Goal: Transaction & Acquisition: Download file/media

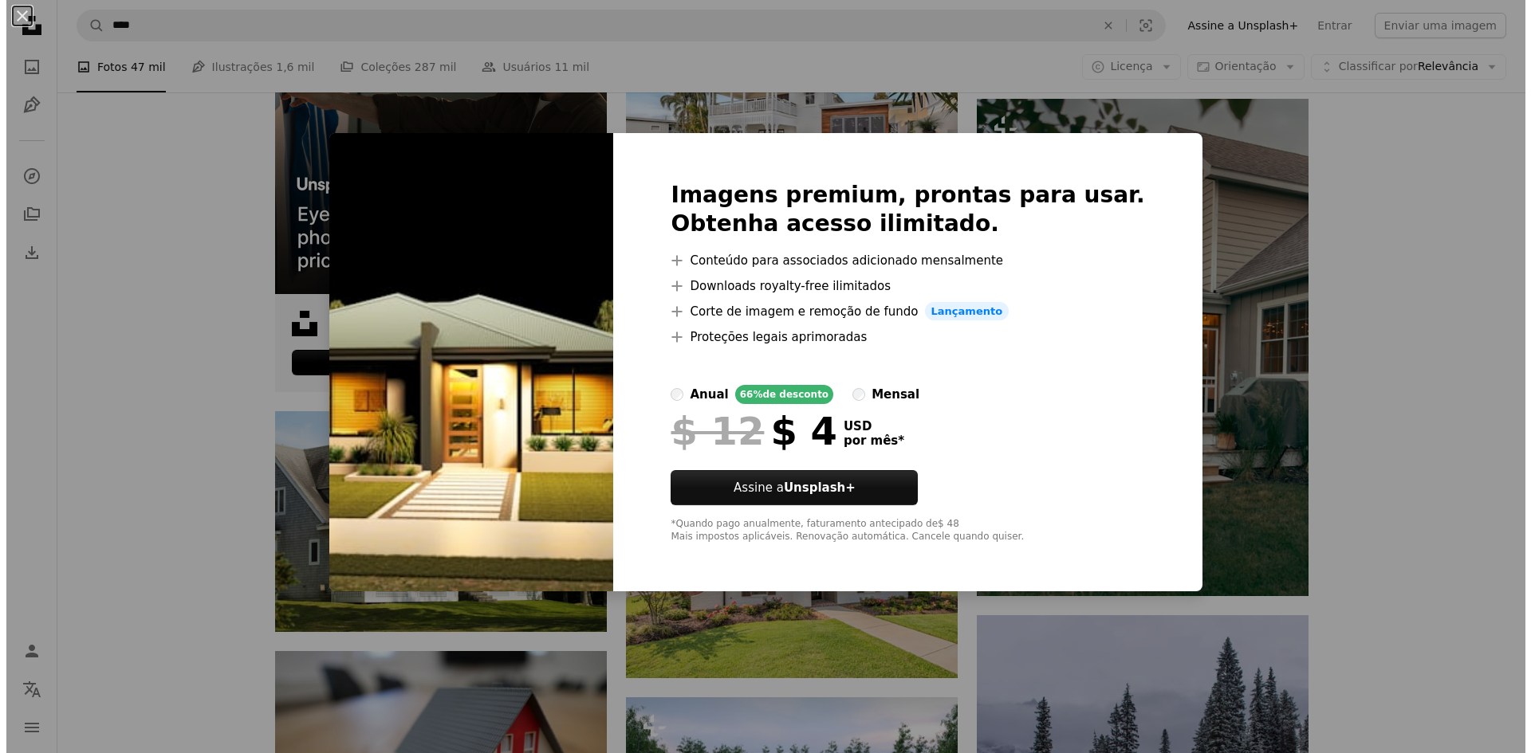
scroll to position [3986, 0]
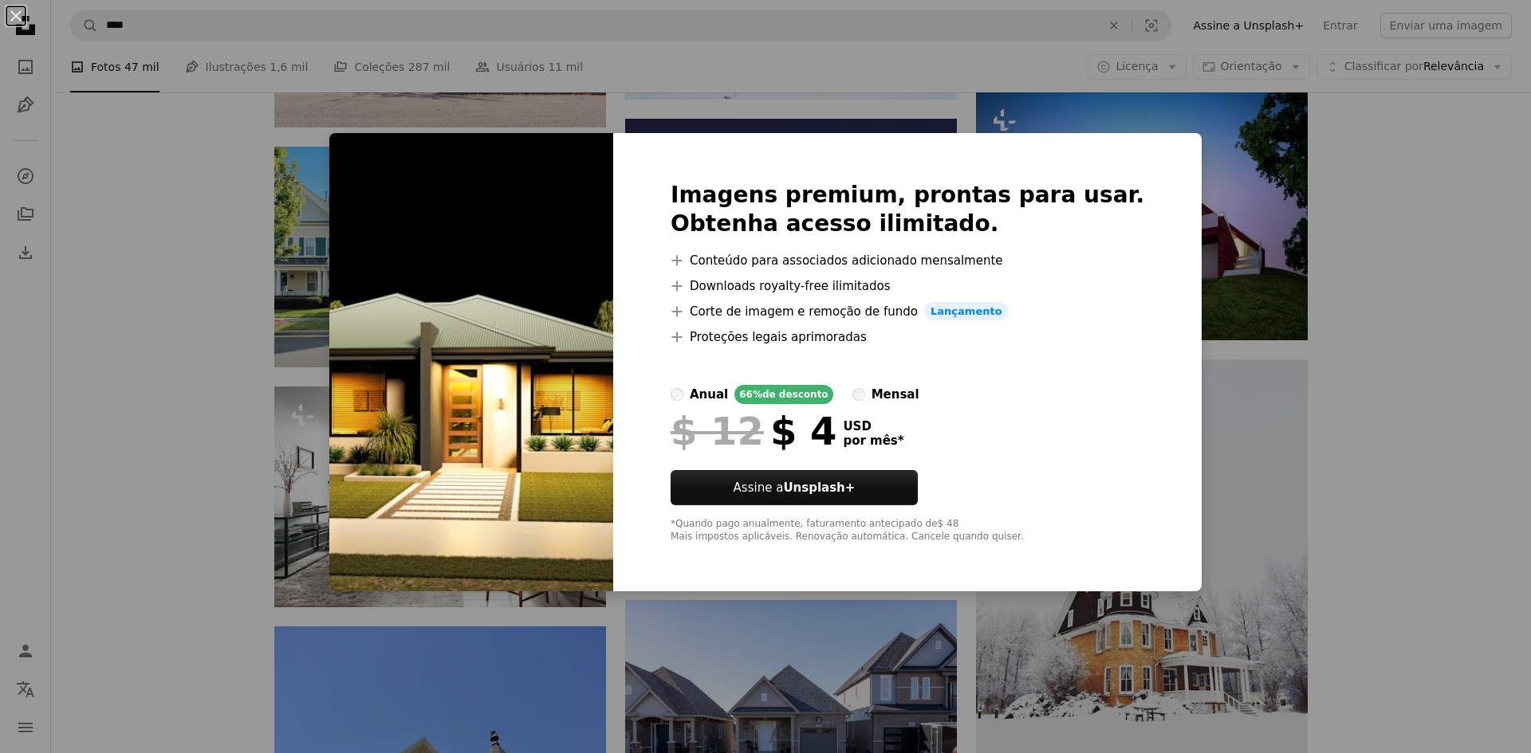
click at [1338, 169] on div "An X shape Imagens premium, prontas para usar. Obtenha acesso ilimitado. A plus…" at bounding box center [765, 376] width 1531 height 753
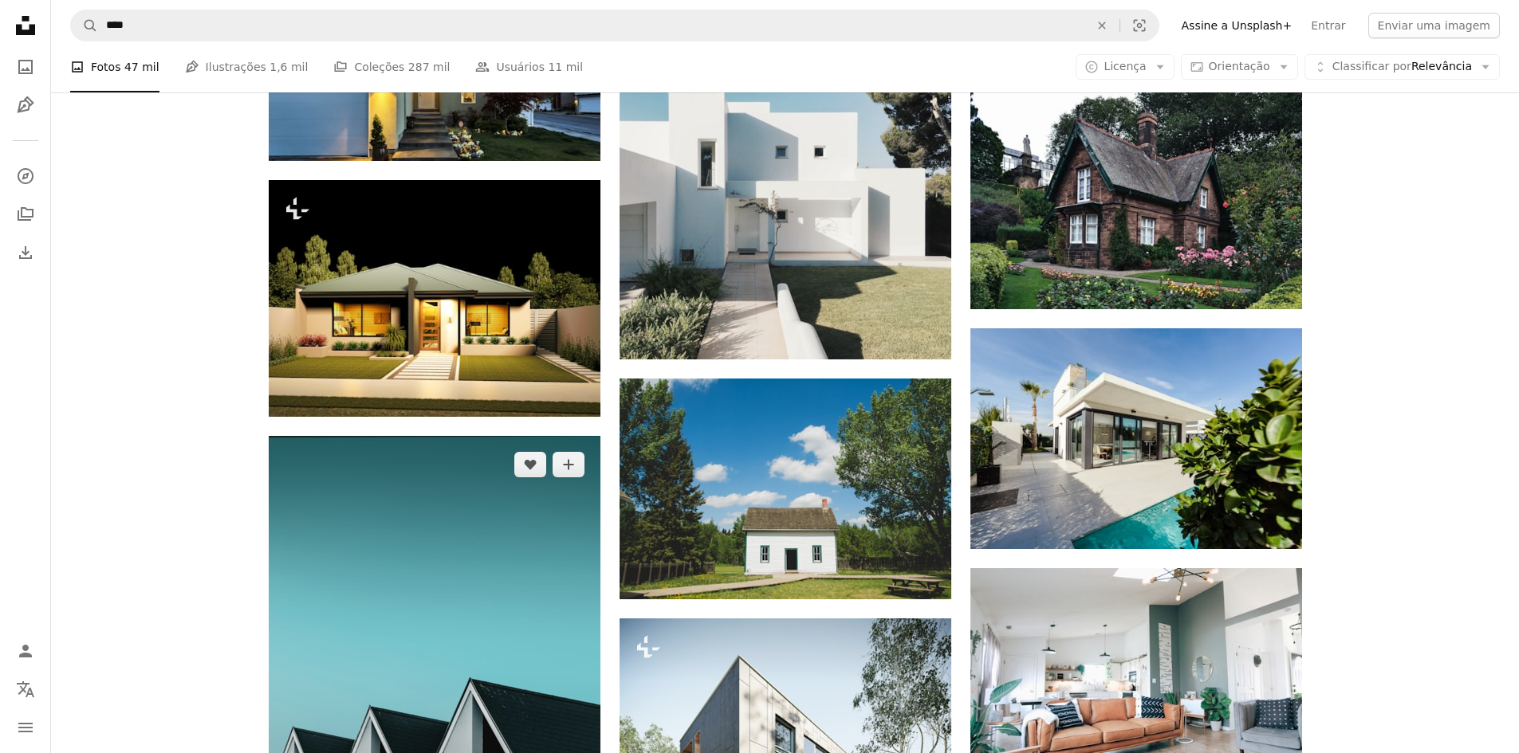
scroll to position [1993, 0]
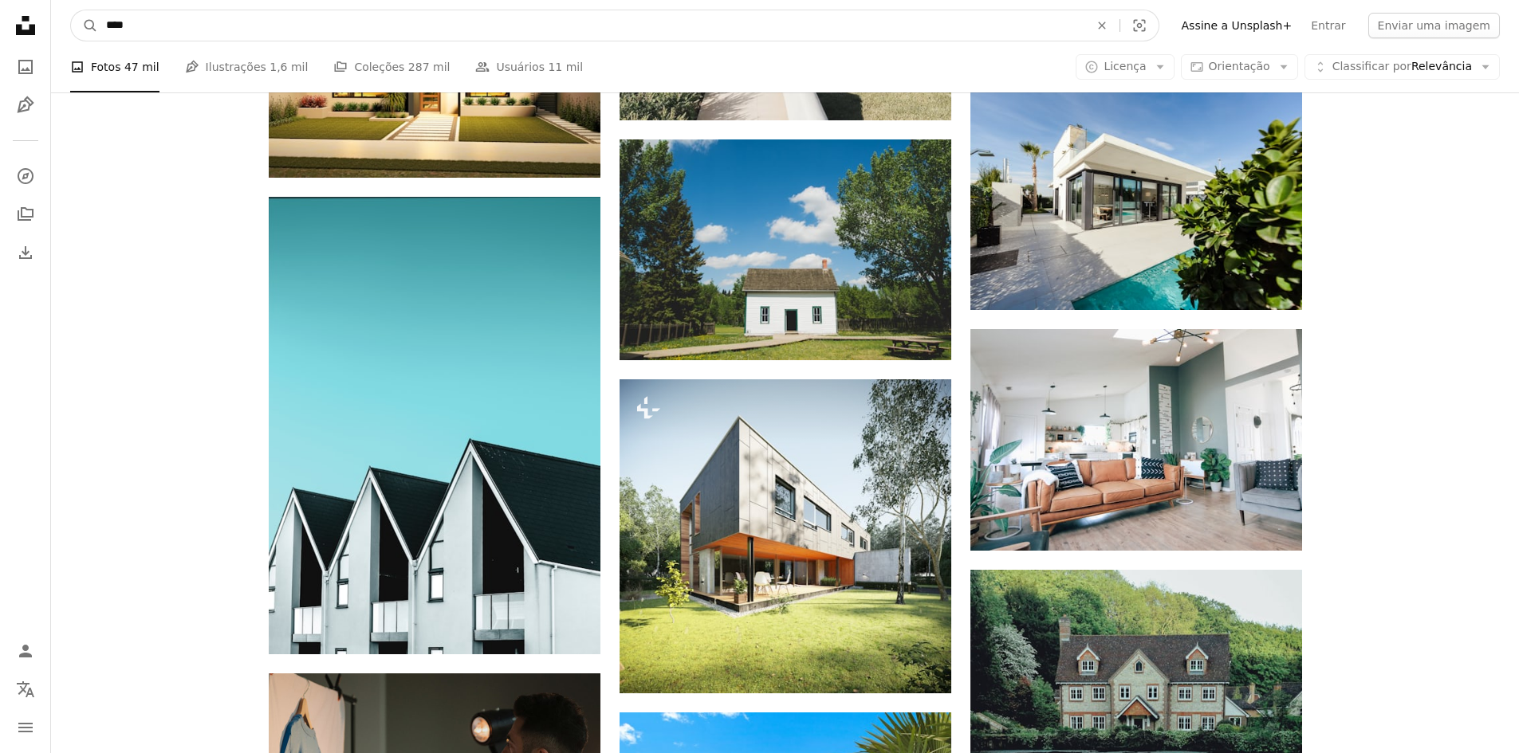
click at [202, 27] on input "****" at bounding box center [591, 25] width 986 height 30
type input "**********"
click at [71, 10] on button "A magnifying glass" at bounding box center [84, 25] width 27 height 30
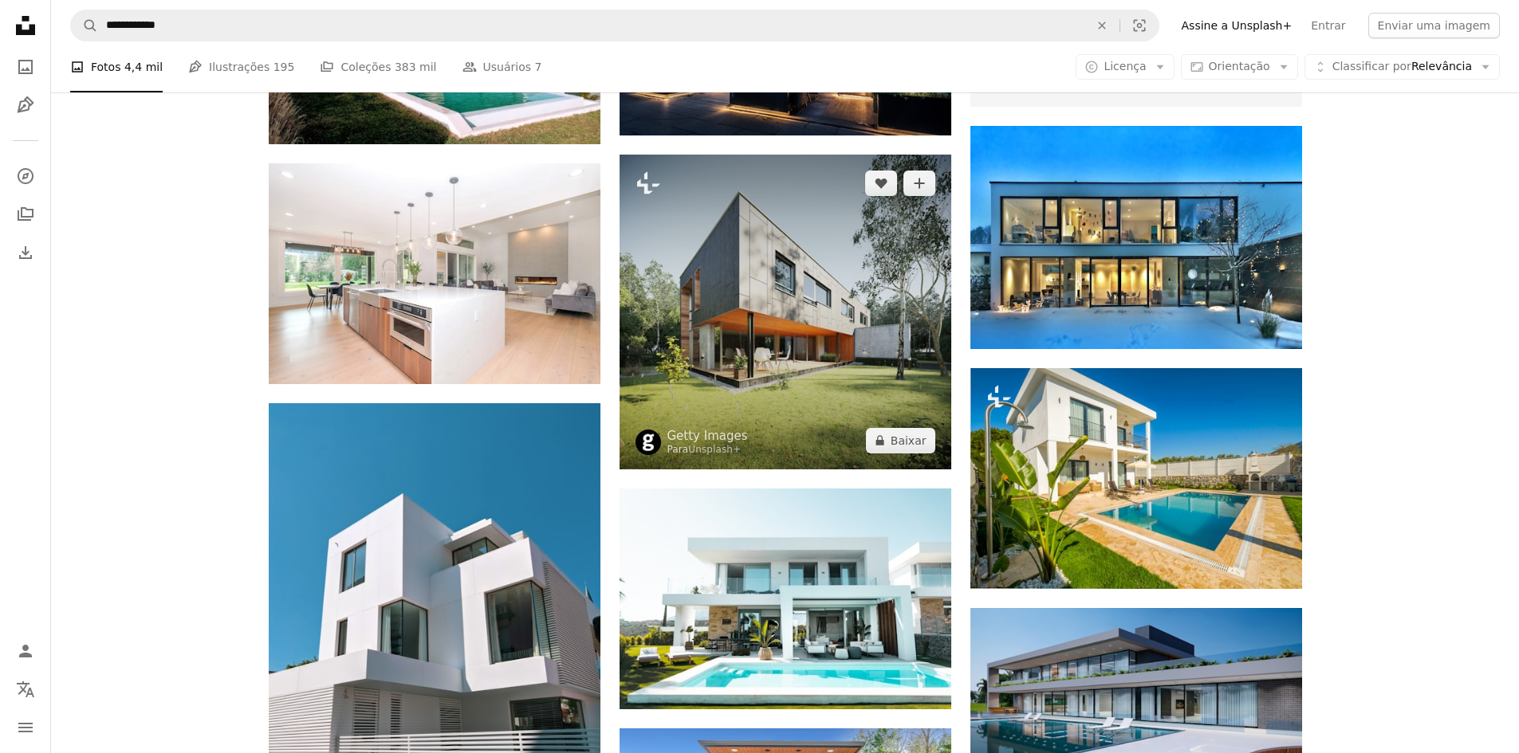
scroll to position [717, 0]
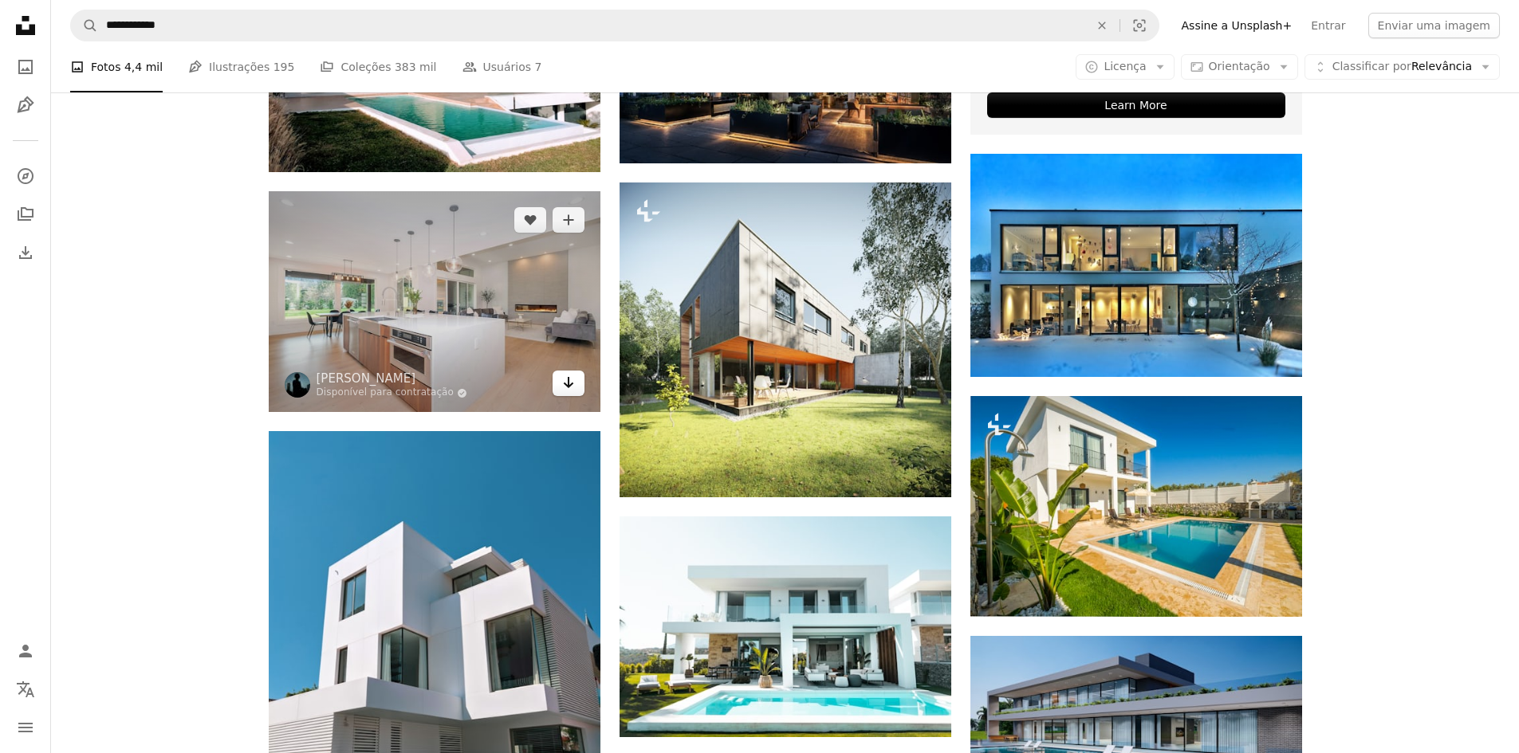
click at [576, 384] on link "Arrow pointing down" at bounding box center [568, 384] width 32 height 26
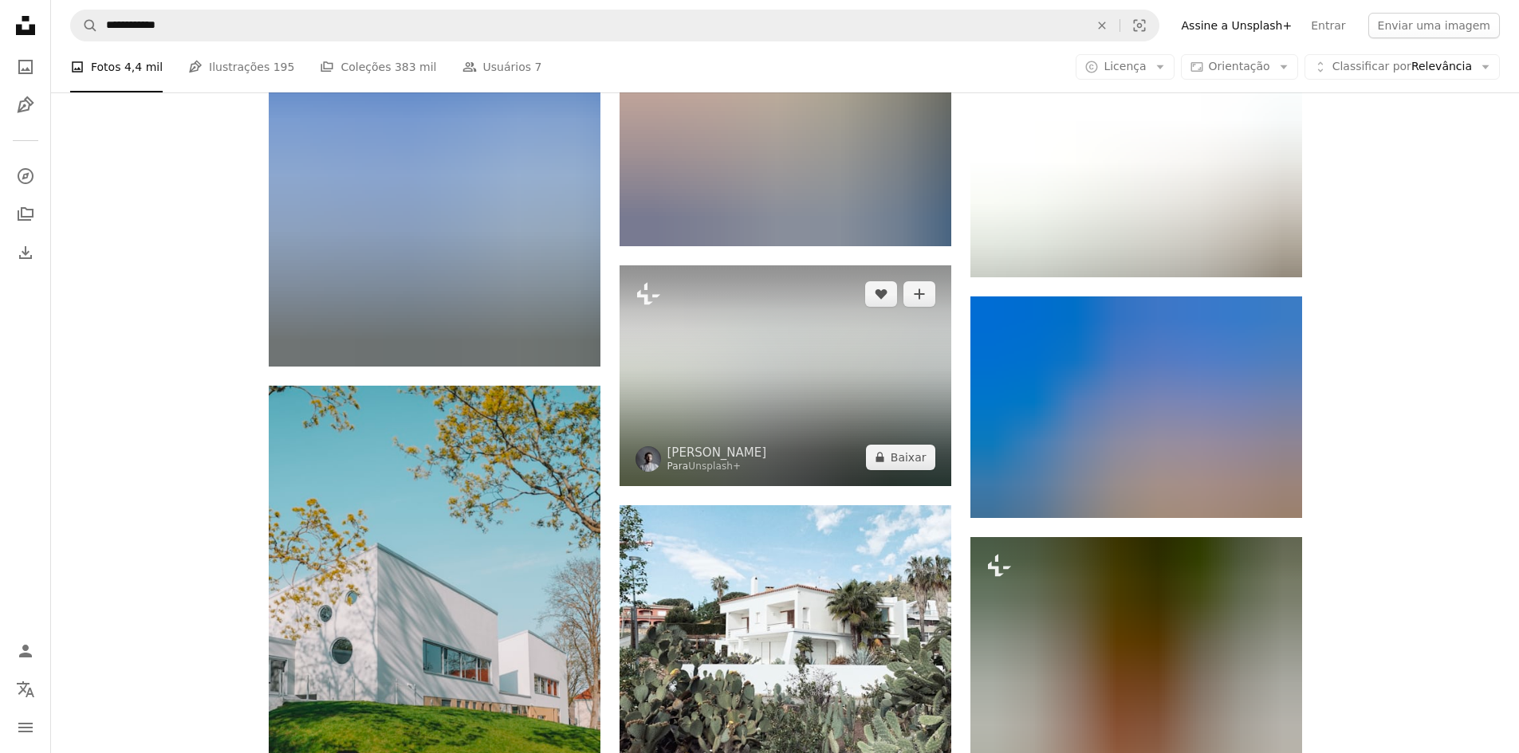
scroll to position [2392, 0]
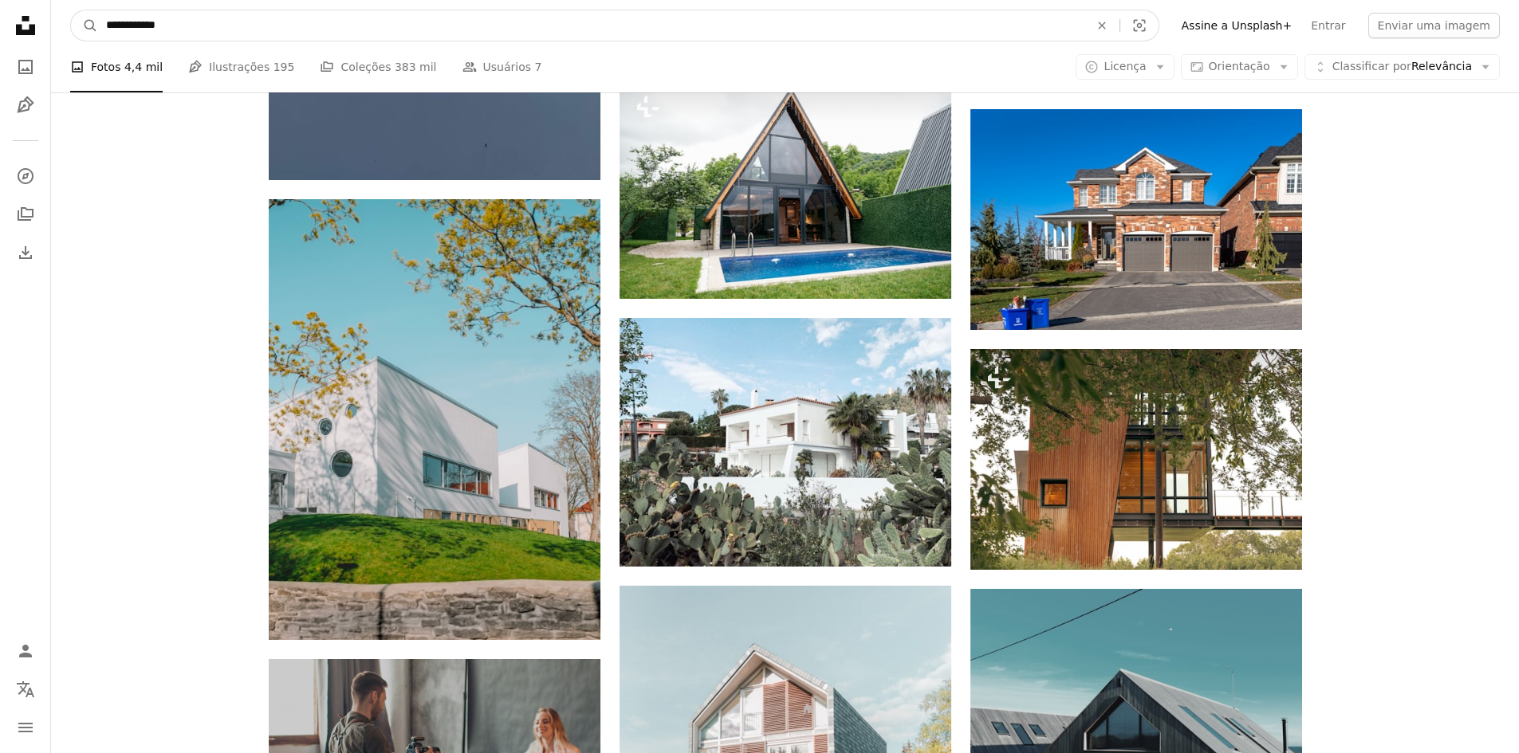
click at [333, 26] on input "**********" at bounding box center [591, 25] width 986 height 30
type input "*******"
click at [71, 10] on button "A magnifying glass" at bounding box center [84, 25] width 27 height 30
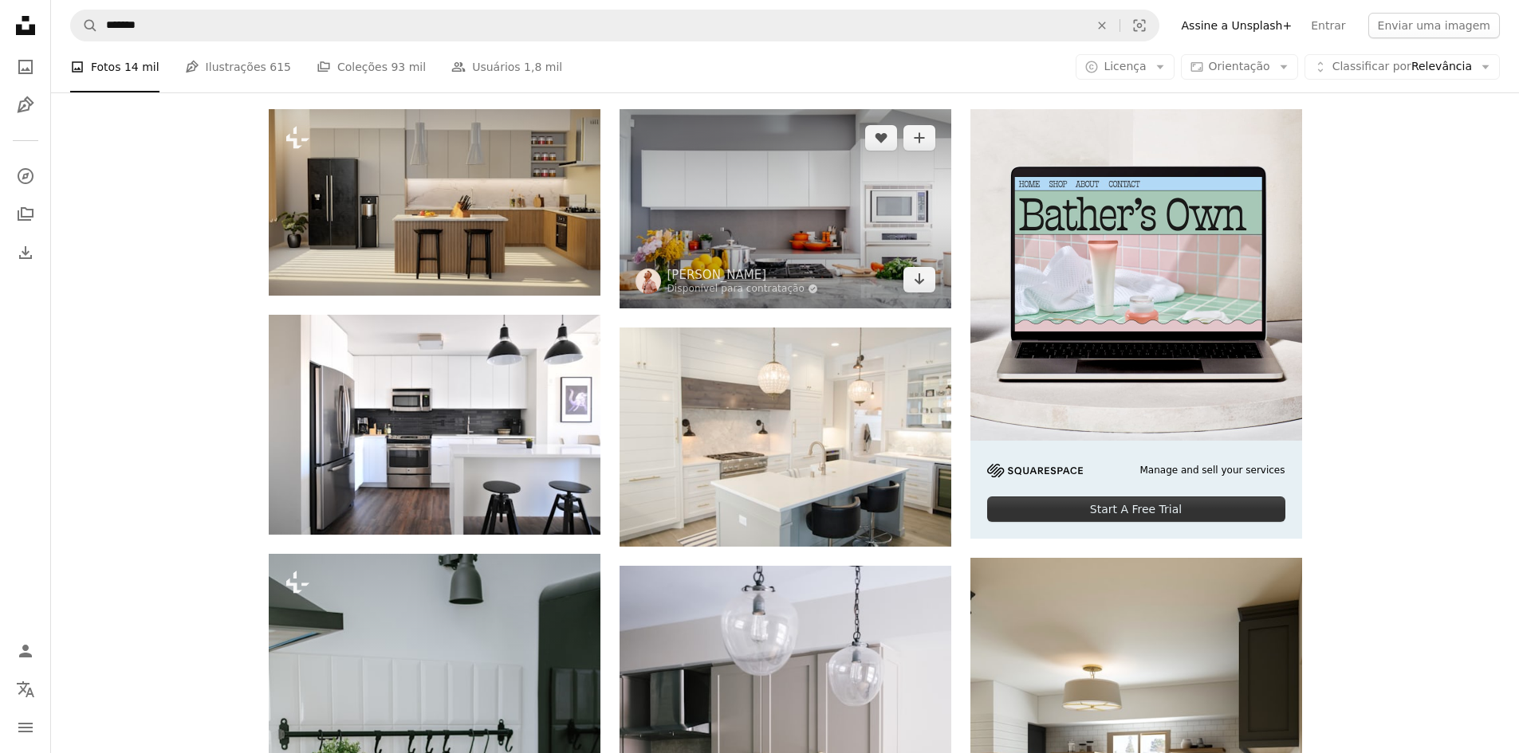
scroll to position [319, 0]
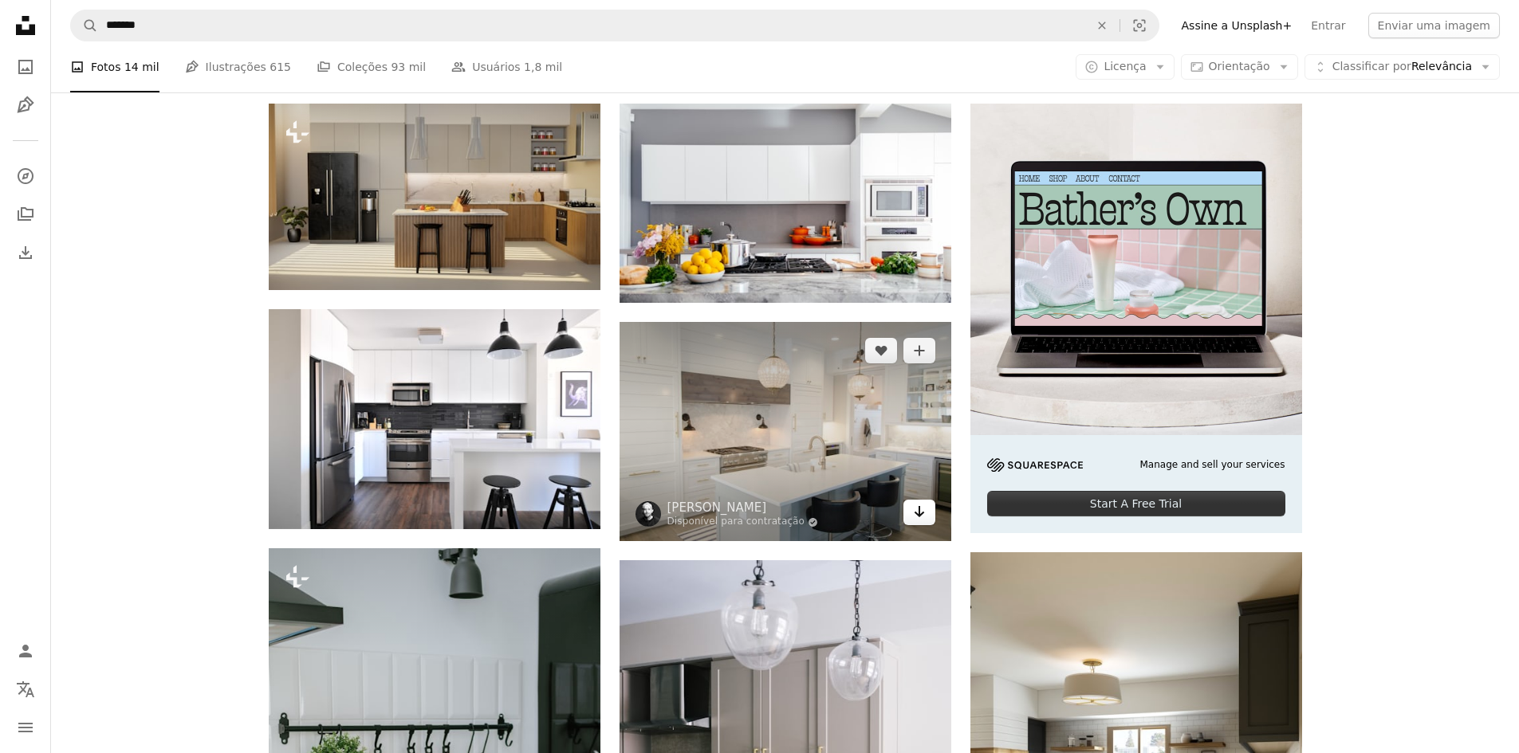
click at [910, 520] on link "Arrow pointing down" at bounding box center [919, 513] width 32 height 26
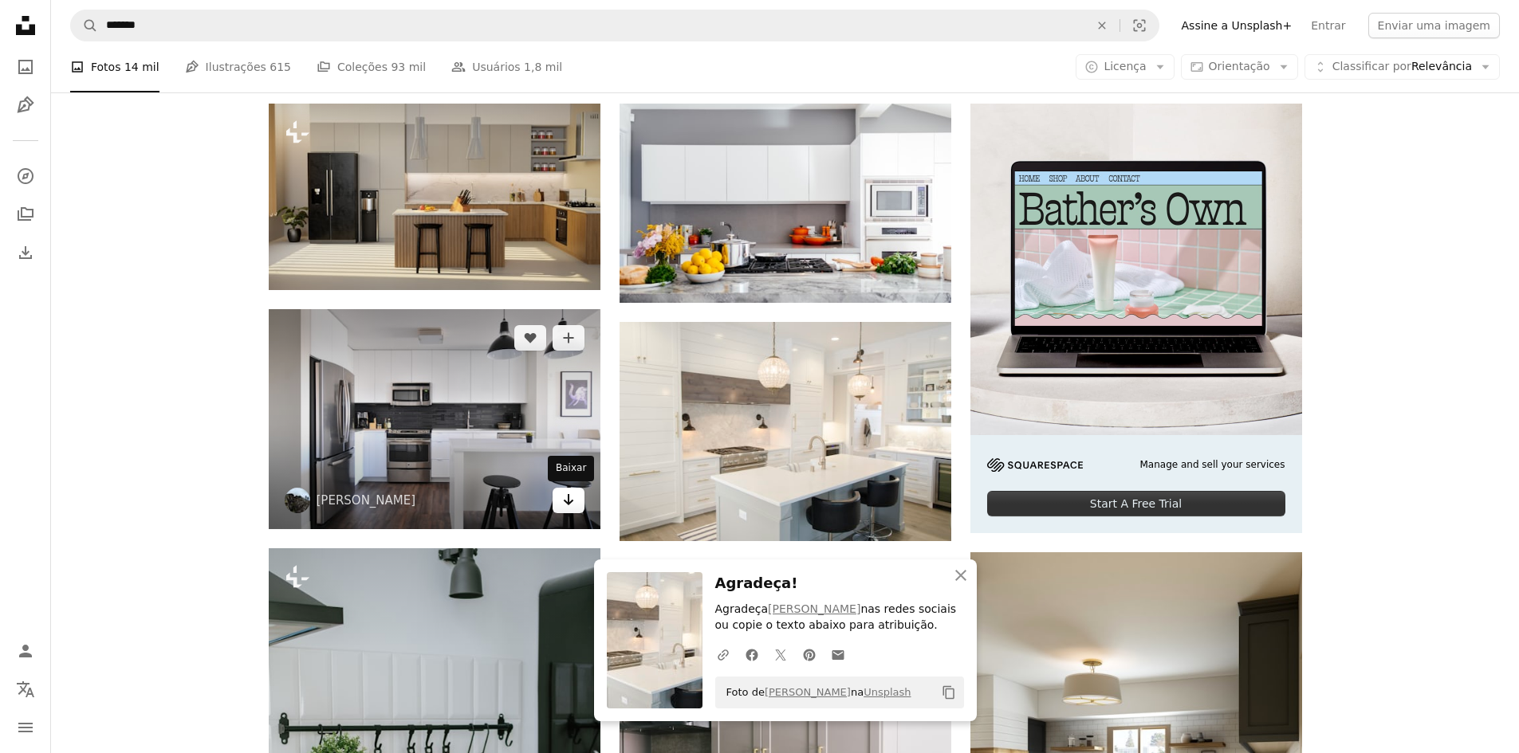
click at [572, 501] on icon "Baixar" at bounding box center [568, 499] width 10 height 11
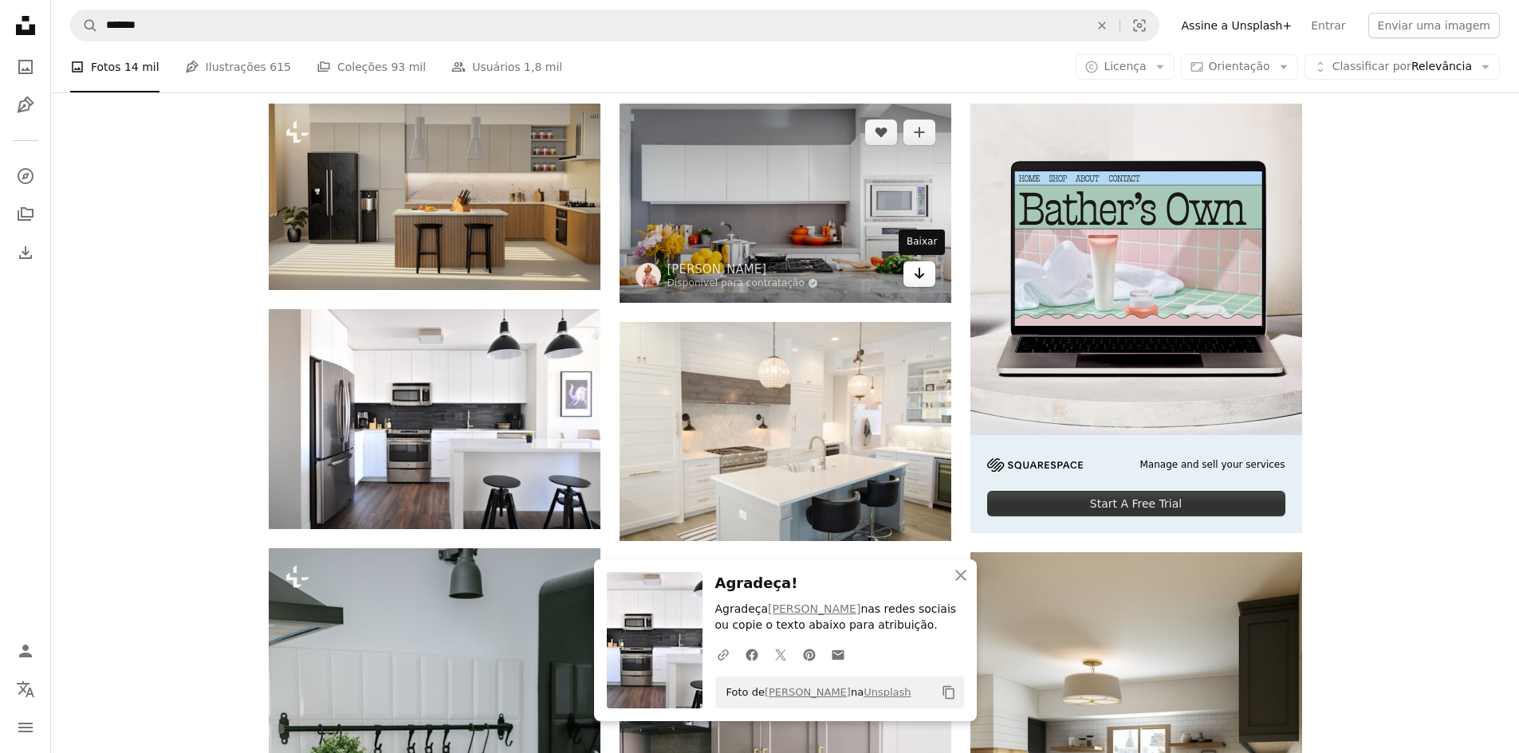
click at [911, 273] on link "Arrow pointing down" at bounding box center [919, 274] width 32 height 26
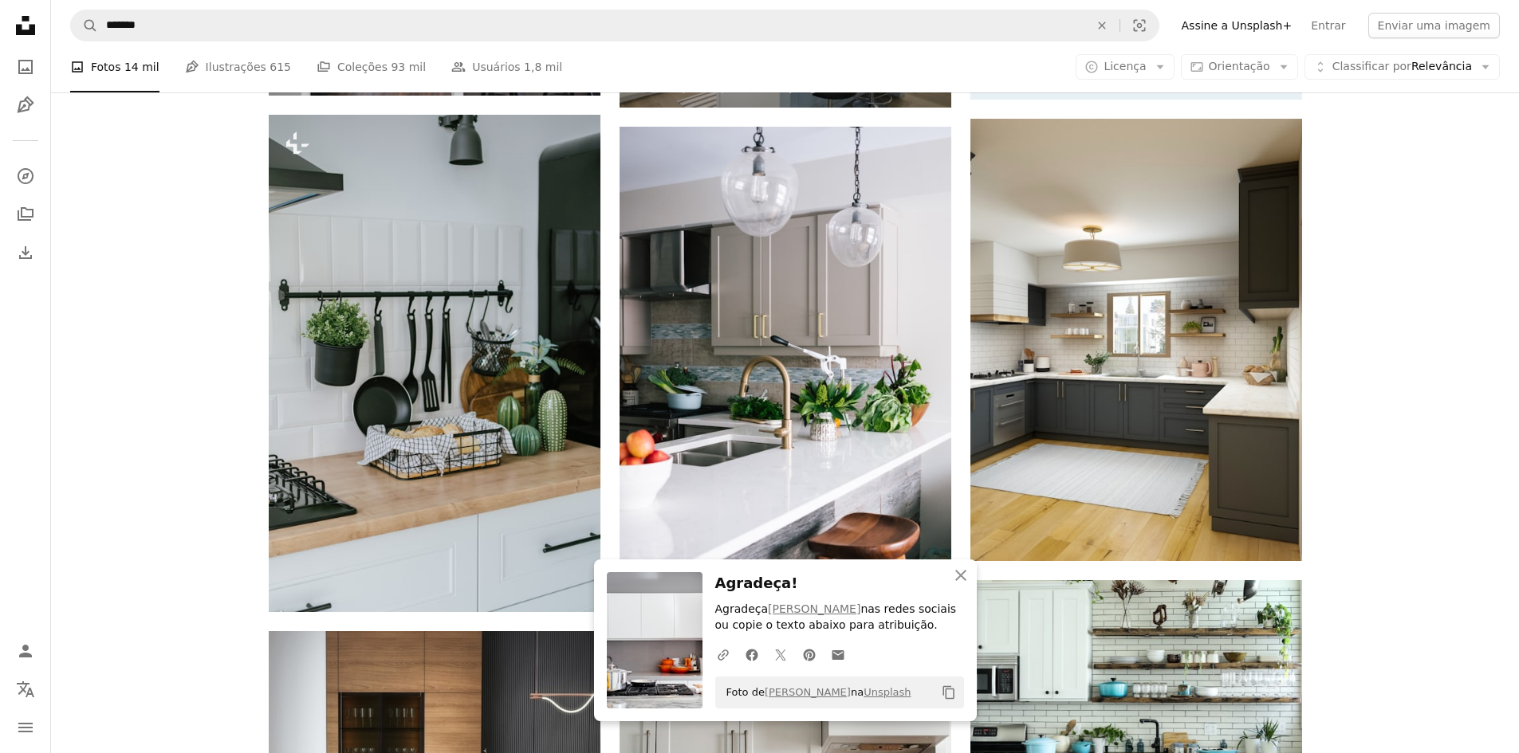
scroll to position [797, 0]
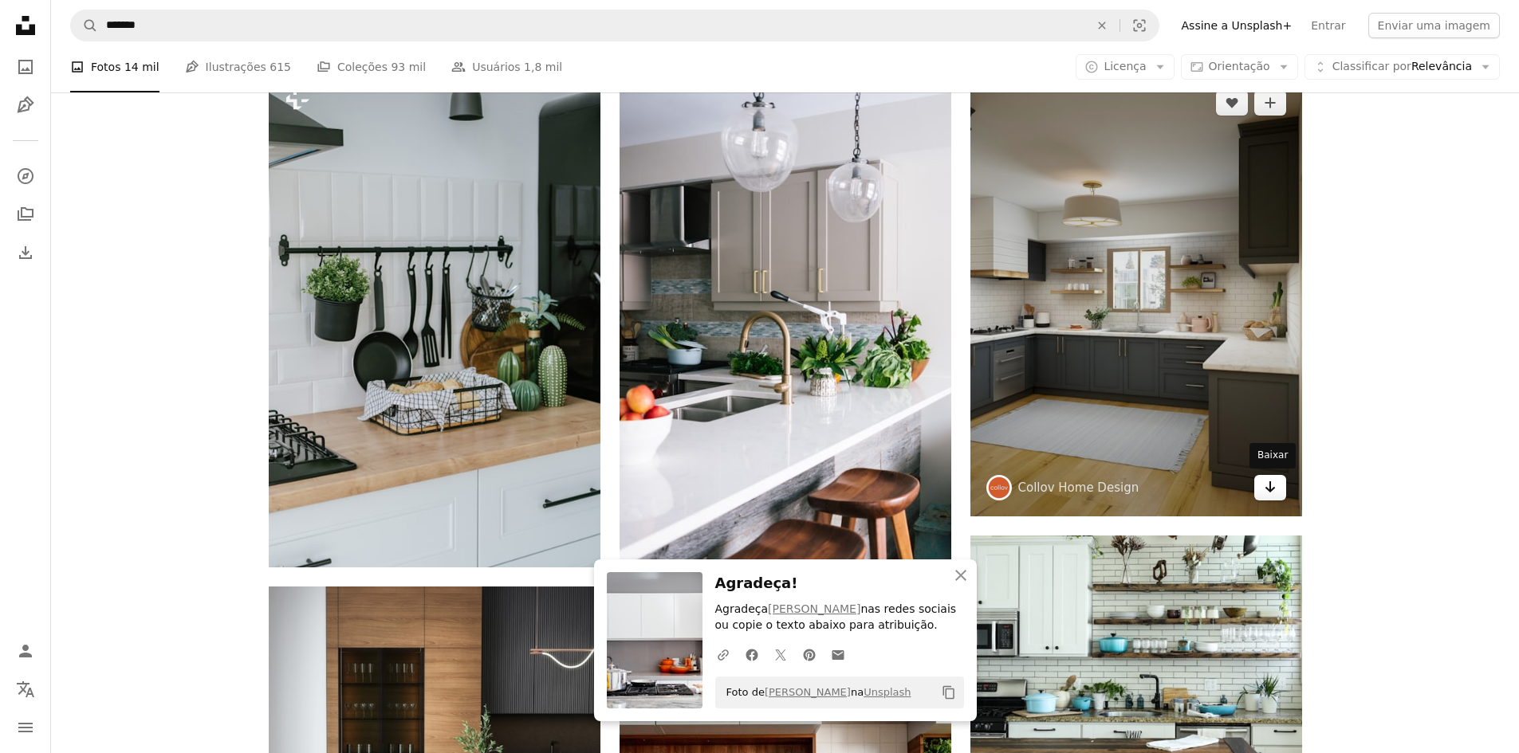
click at [1264, 489] on icon "Arrow pointing down" at bounding box center [1270, 487] width 13 height 19
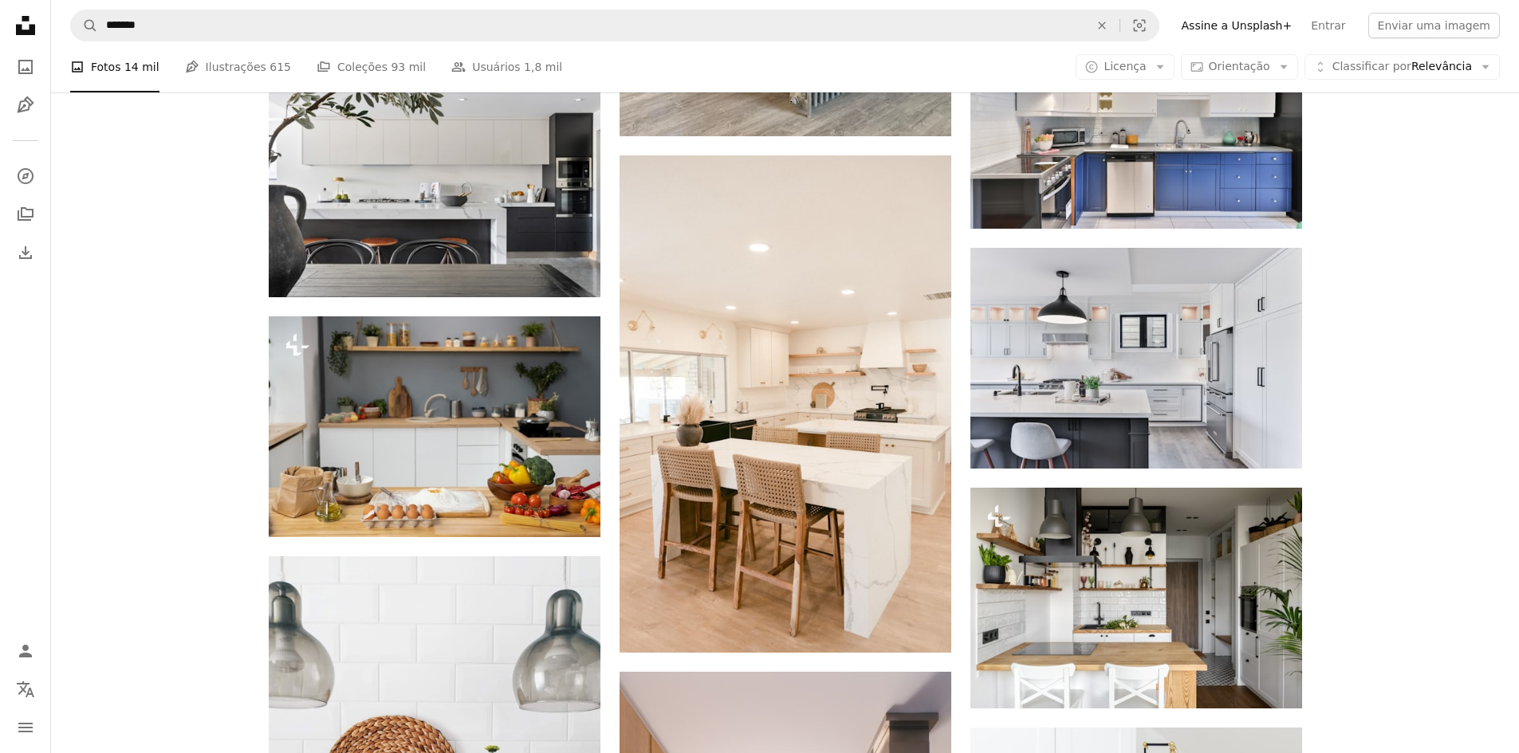
scroll to position [7095, 0]
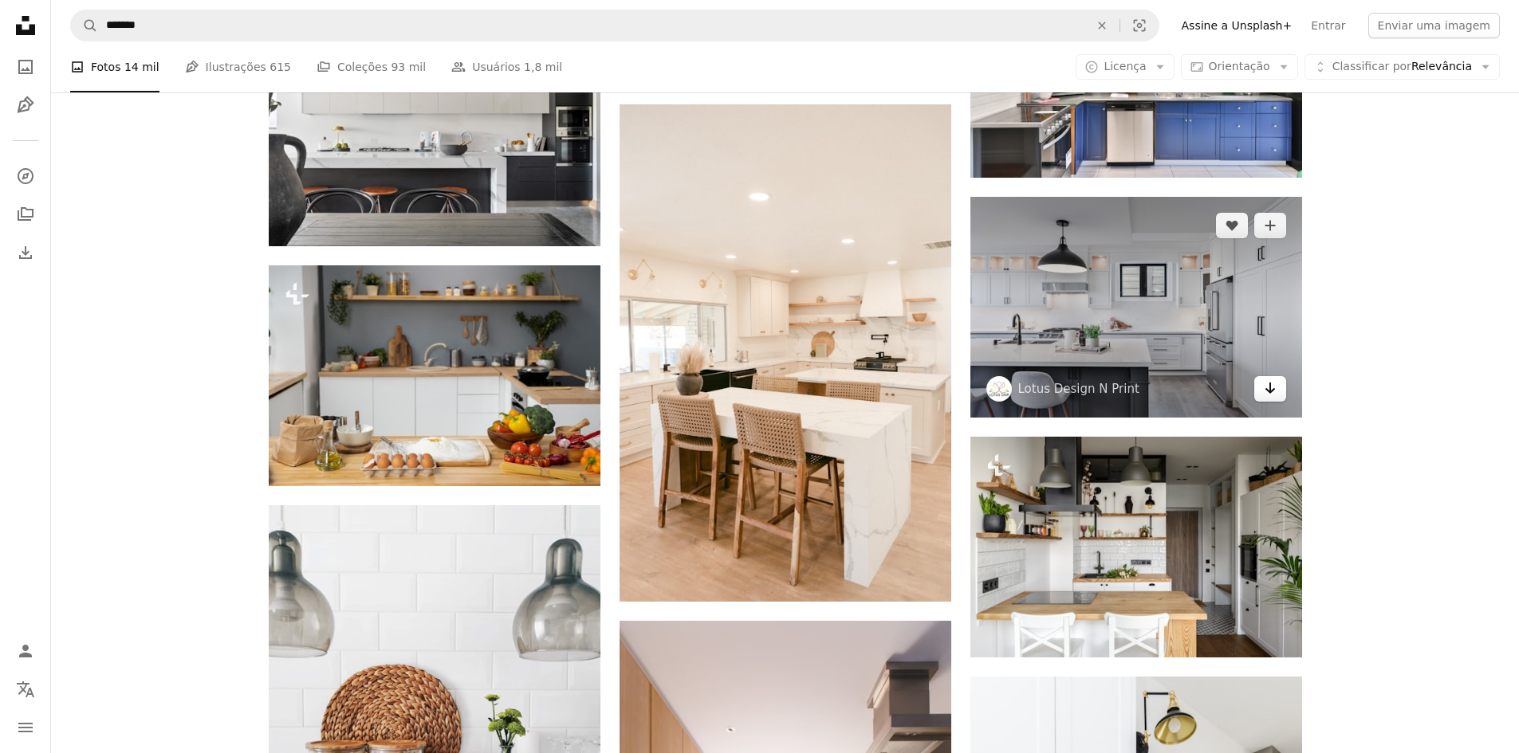
click at [1275, 397] on icon "Arrow pointing down" at bounding box center [1270, 388] width 13 height 19
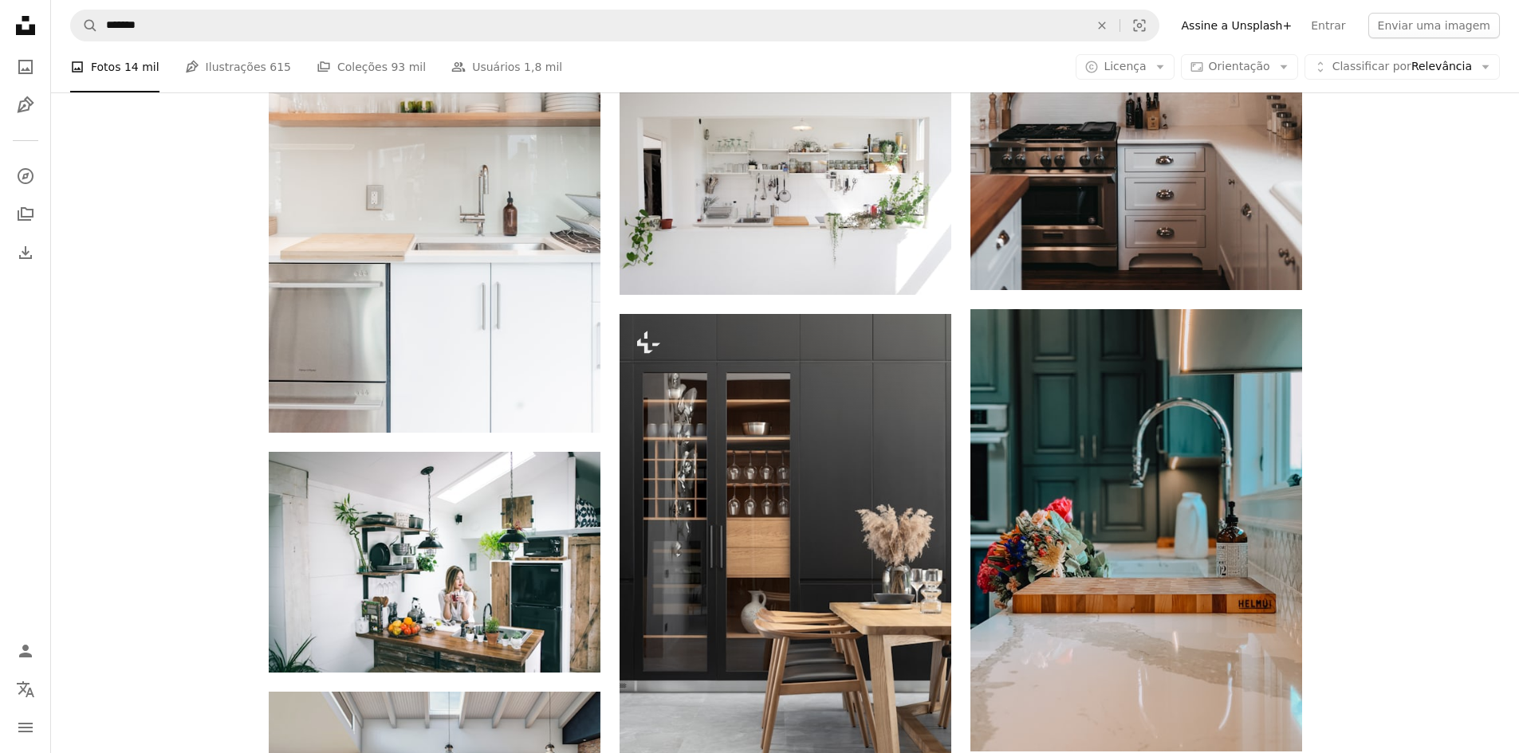
scroll to position [14429, 0]
